Goal: Check status: Check status

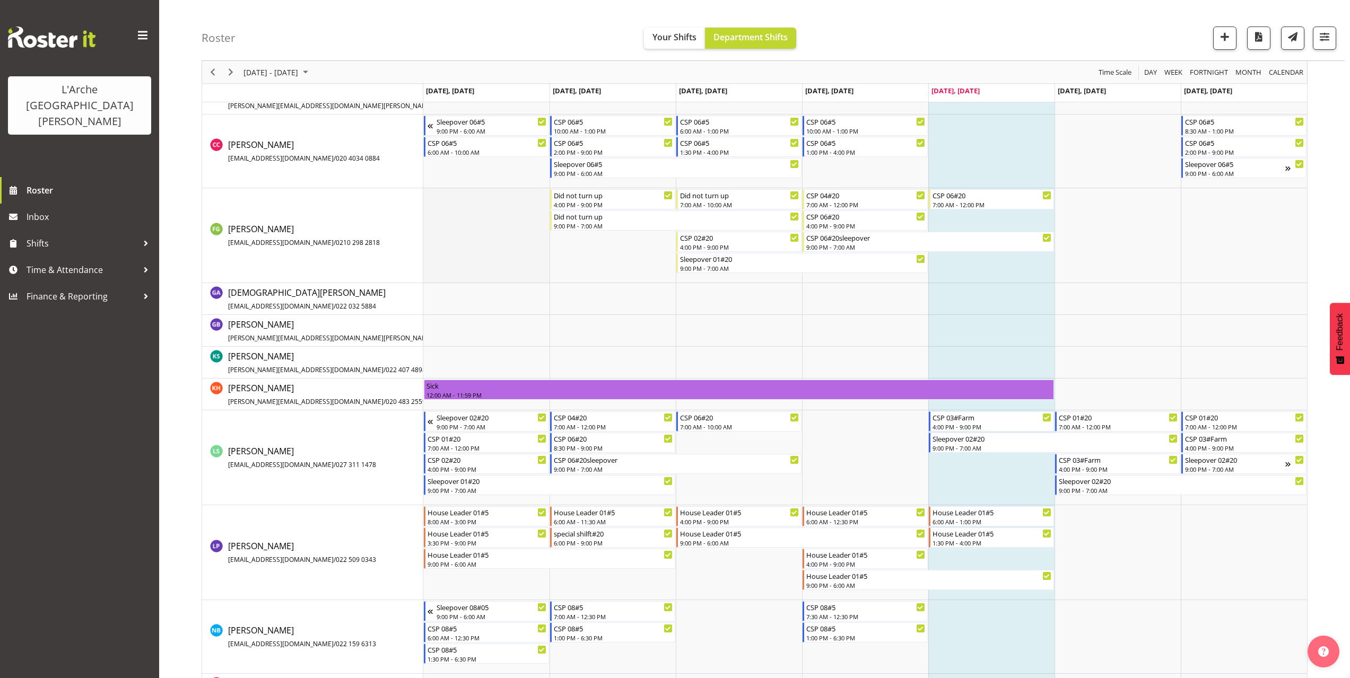
scroll to position [424, 0]
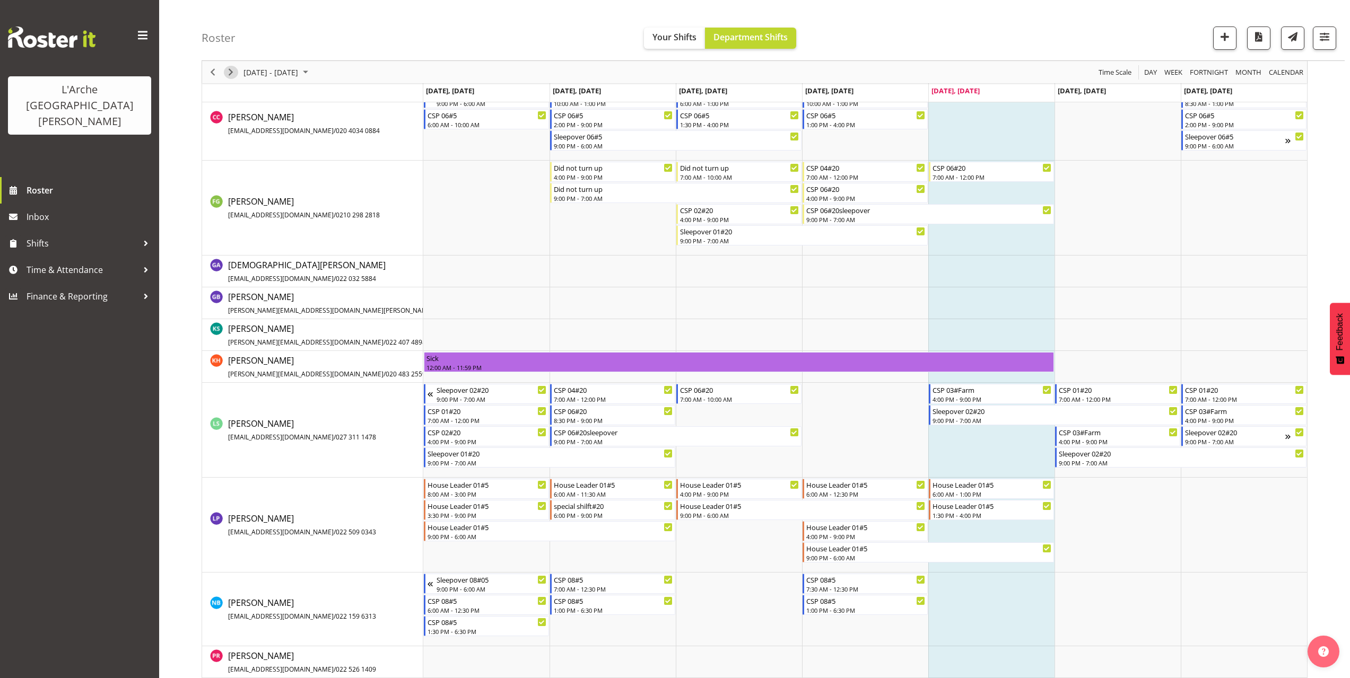
click at [232, 71] on span "Next" at bounding box center [230, 72] width 13 height 13
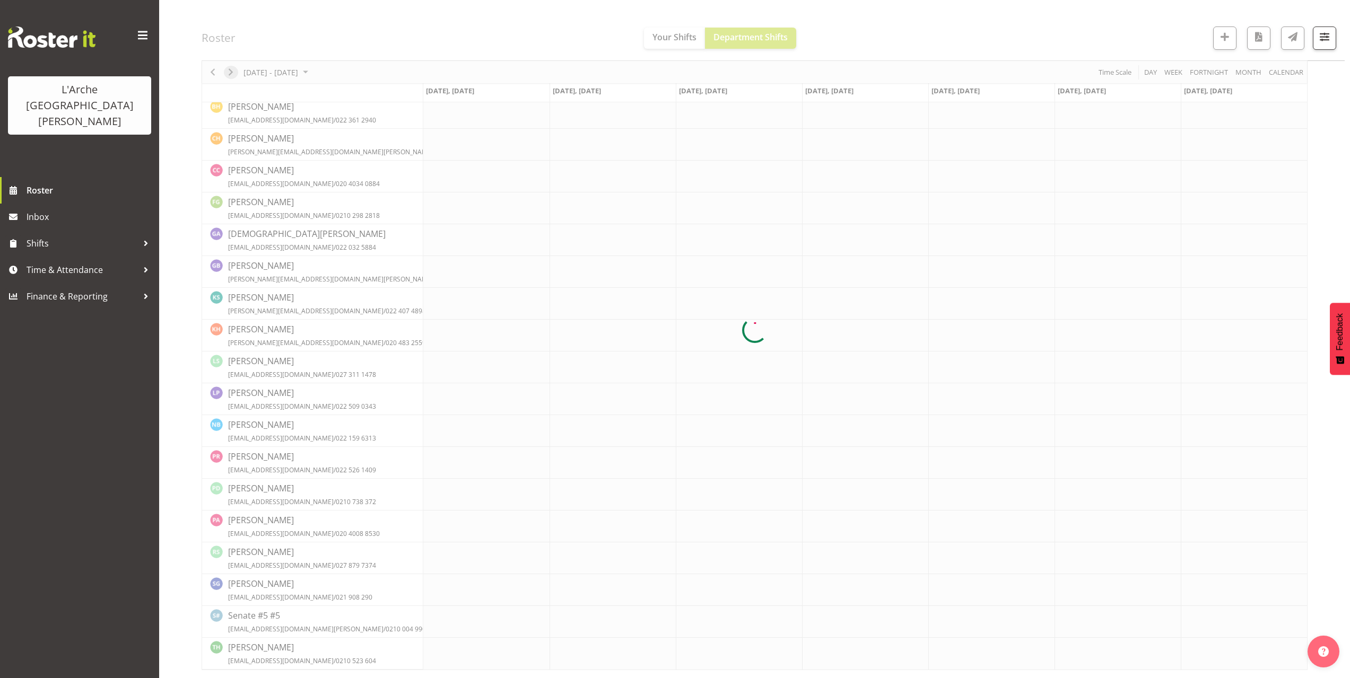
scroll to position [0, 0]
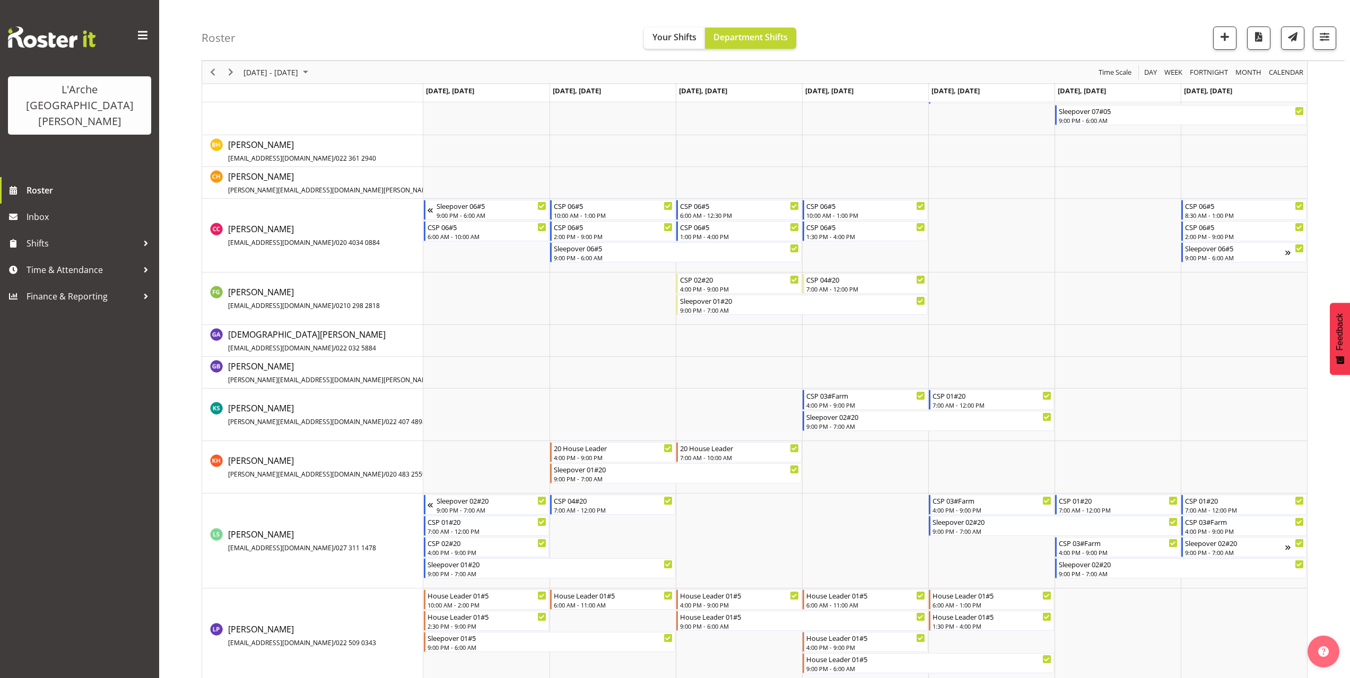
scroll to position [477, 0]
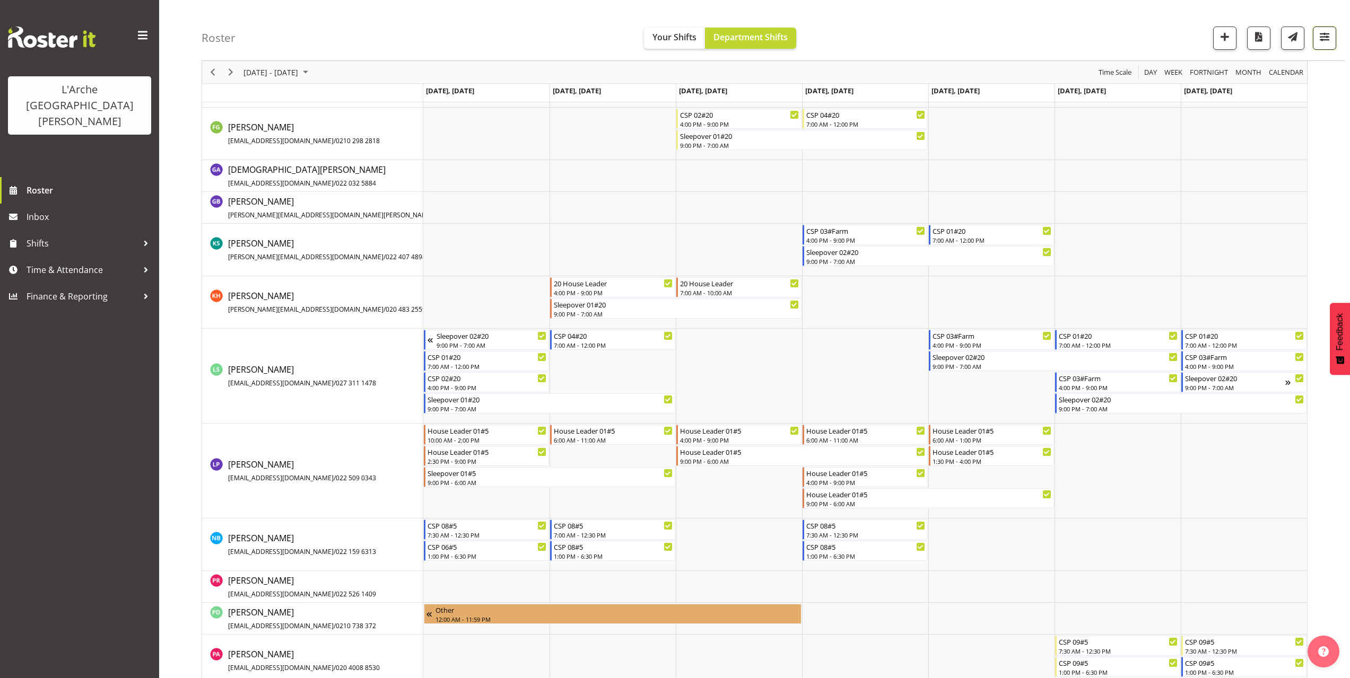
click at [1331, 38] on span "button" at bounding box center [1324, 37] width 14 height 14
click at [1279, 69] on span "2 Locations" at bounding box center [1257, 71] width 52 height 13
click at [1202, 122] on span at bounding box center [1199, 123] width 8 height 8
click at [1202, 122] on input "20" at bounding box center [1198, 123] width 7 height 7
checkbox input "false"
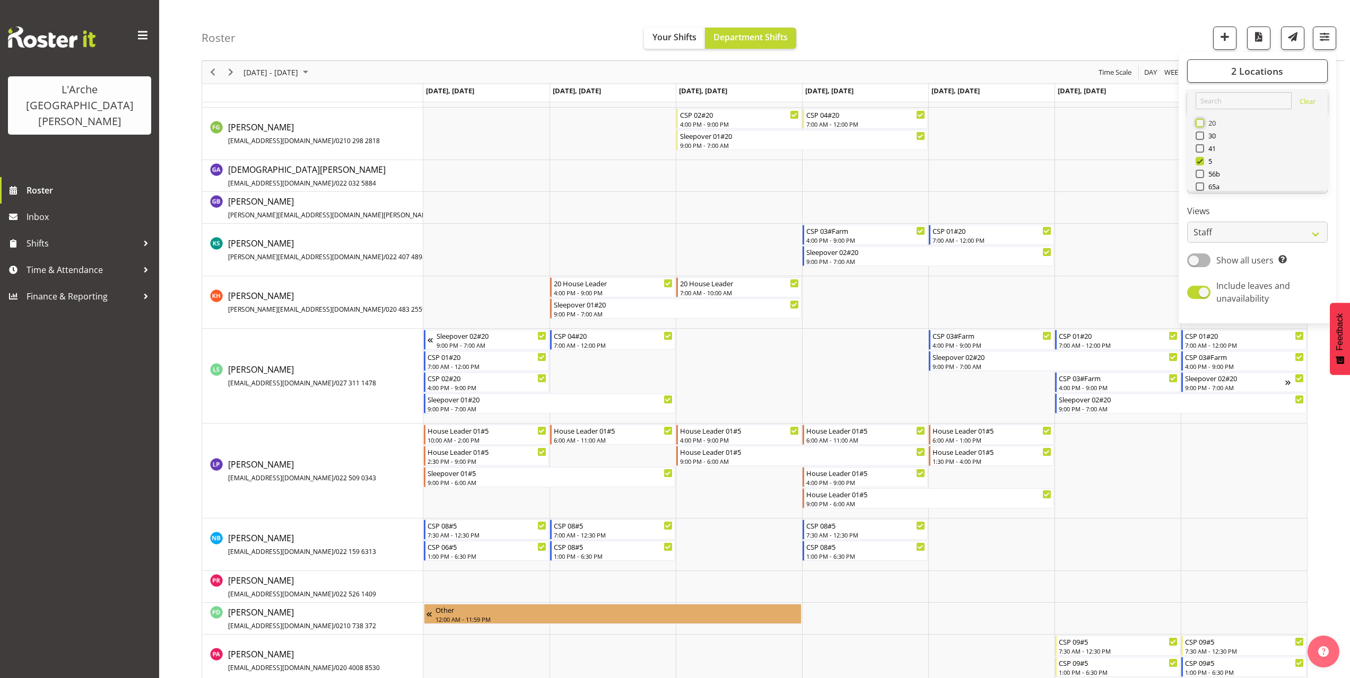
scroll to position [0, 0]
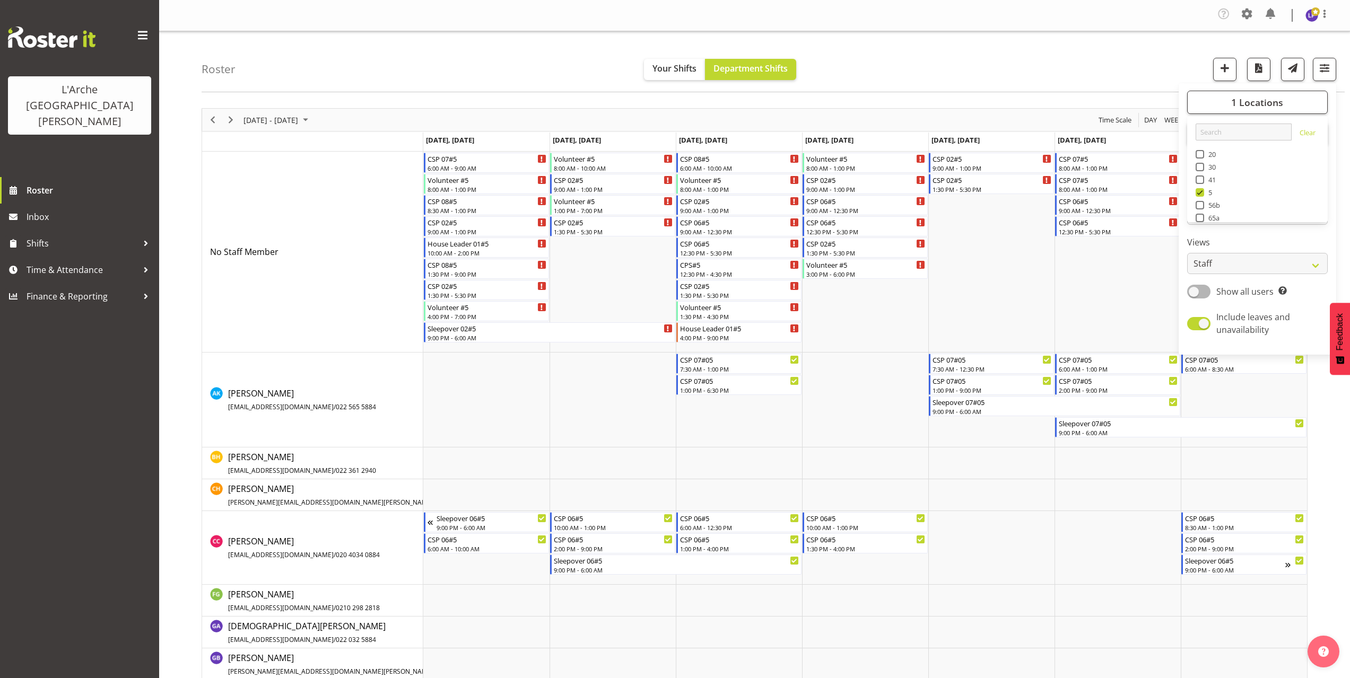
click at [1001, 65] on div "Roster Your Shifts Department Shifts 1 Locations Clear 20 30 41 5 56b 65a 73 Ar…" at bounding box center [773, 61] width 1143 height 61
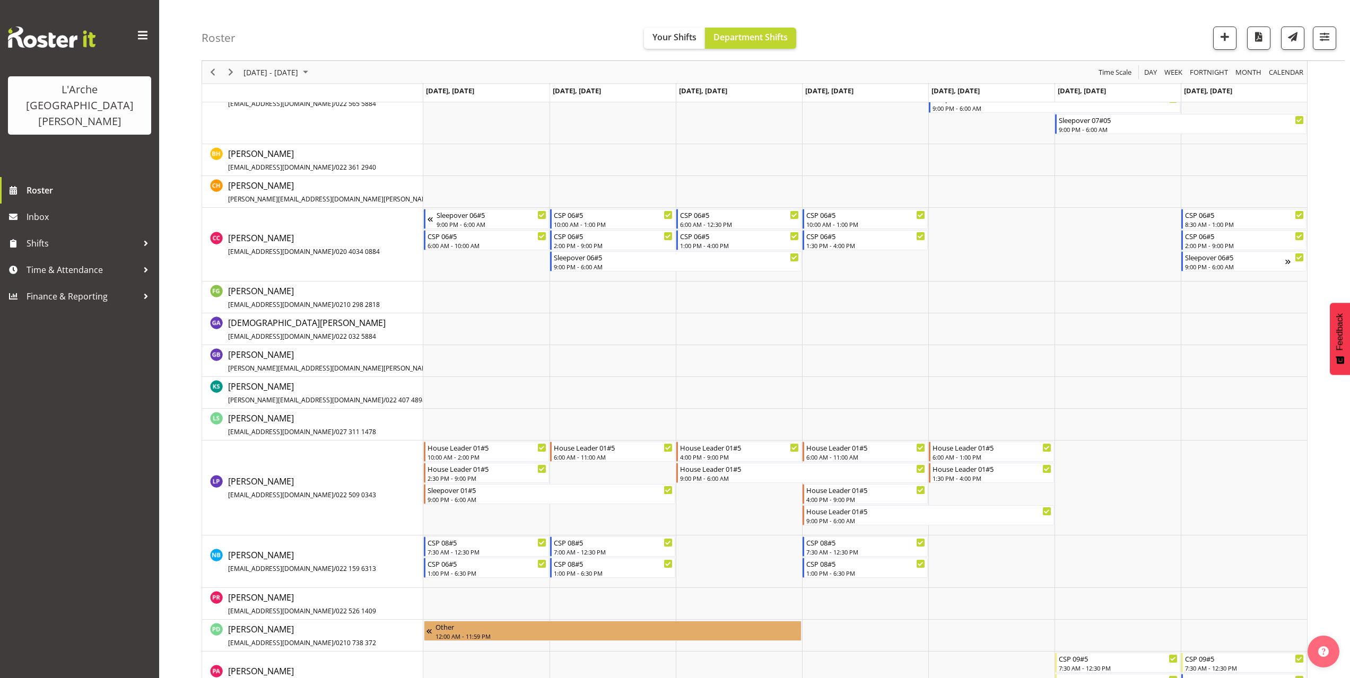
scroll to position [212, 0]
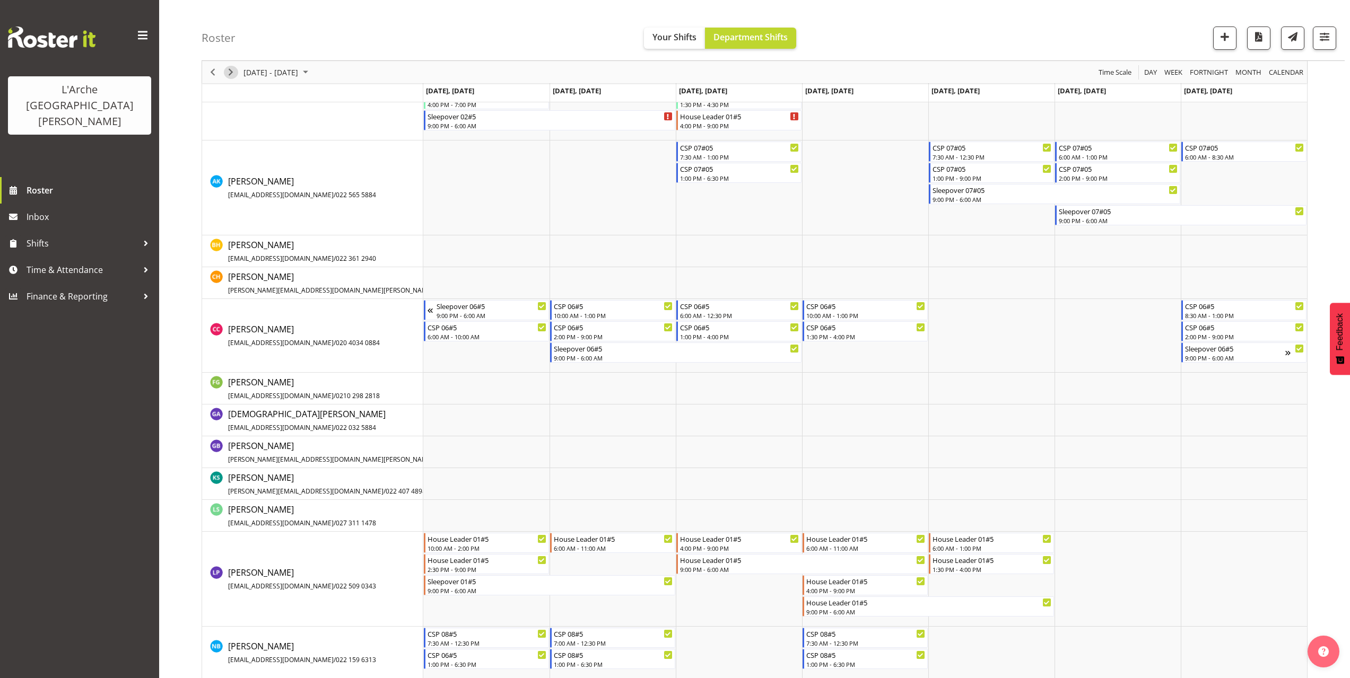
click at [228, 77] on span "Next" at bounding box center [230, 72] width 13 height 13
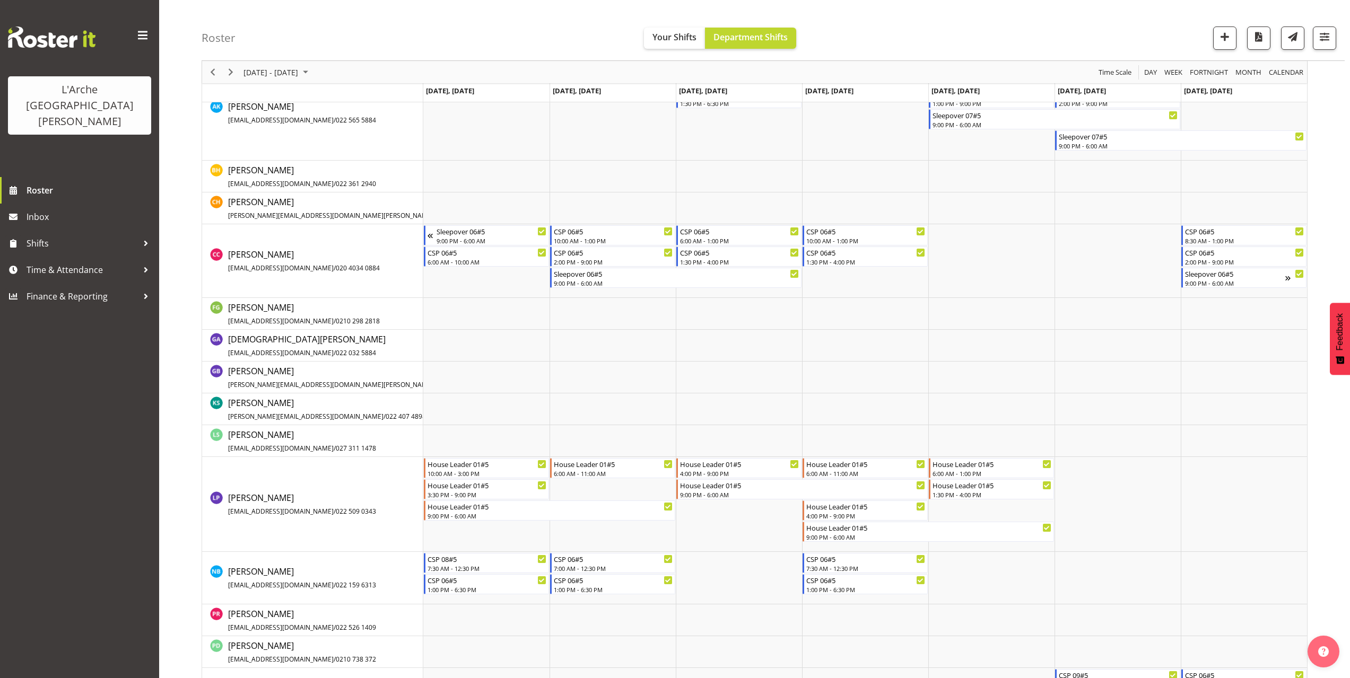
scroll to position [265, 0]
click at [230, 77] on span "Next" at bounding box center [230, 72] width 13 height 13
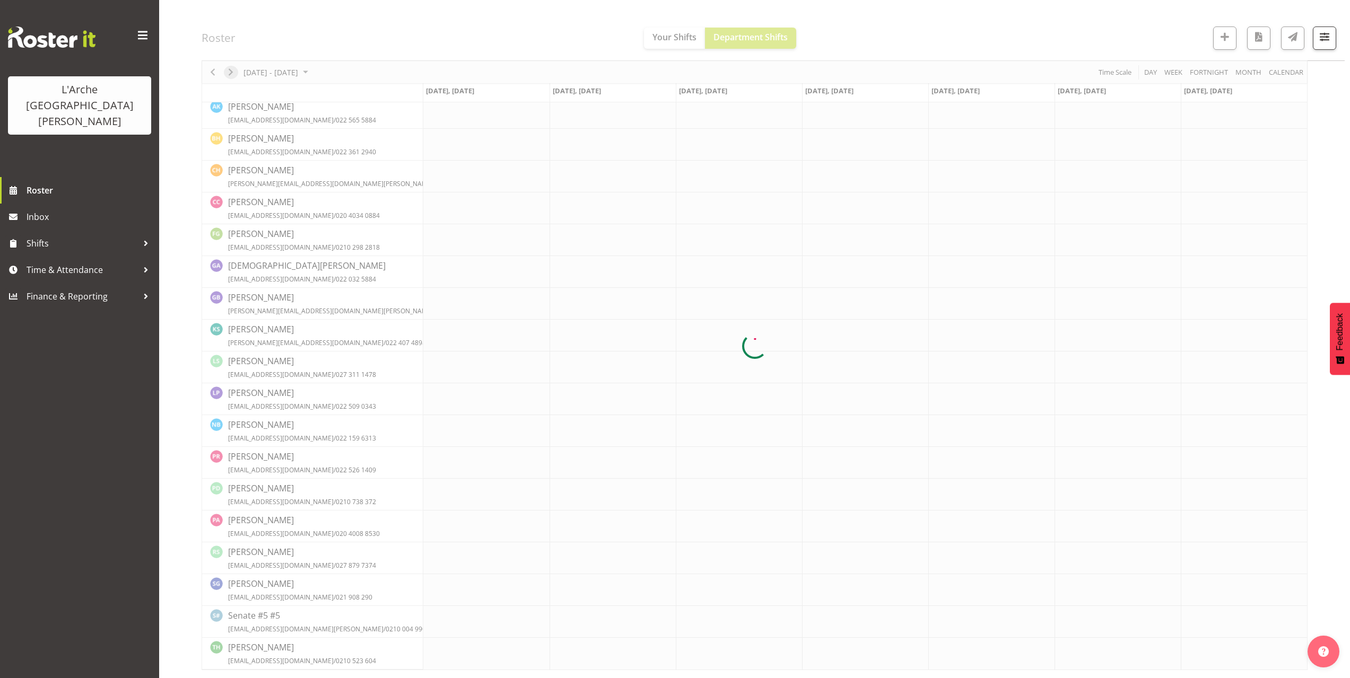
scroll to position [0, 0]
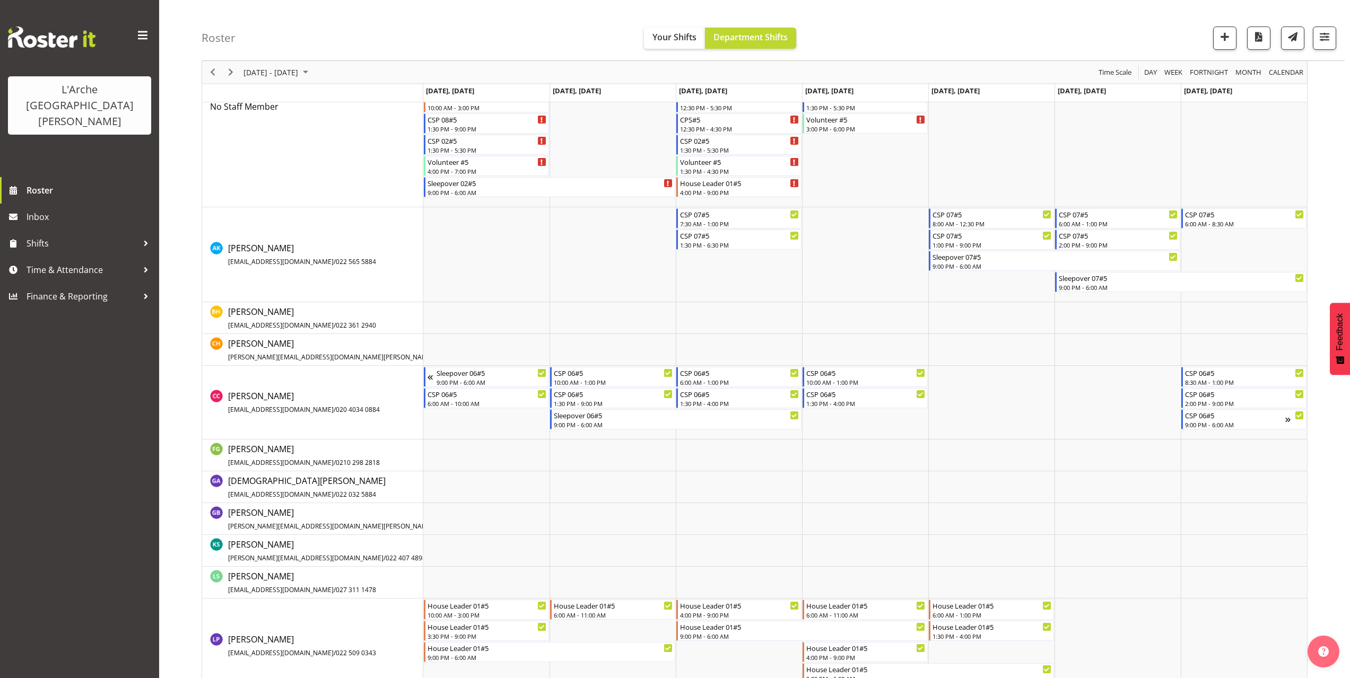
scroll to position [159, 0]
